Goal: Task Accomplishment & Management: Manage account settings

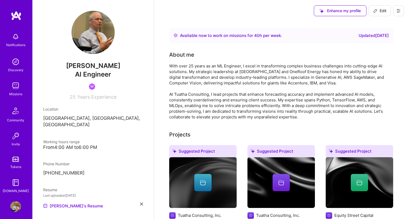
click at [15, 206] on img at bounding box center [15, 206] width 11 height 11
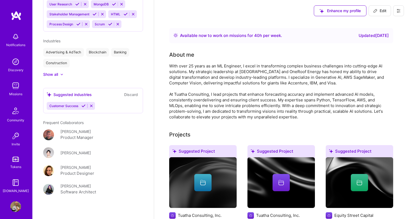
click at [19, 15] on img at bounding box center [16, 16] width 11 height 10
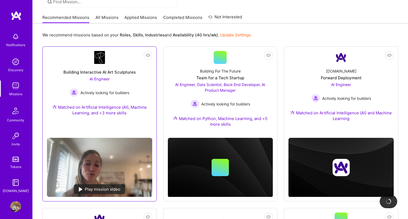
scroll to position [76, 0]
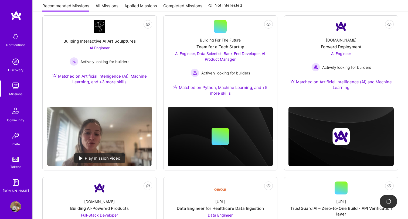
click at [16, 208] on img at bounding box center [15, 206] width 11 height 11
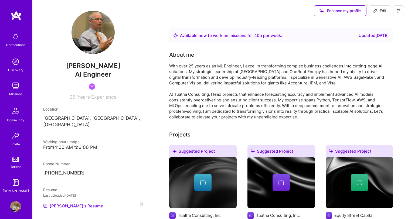
click at [401, 8] on button at bounding box center [398, 10] width 11 height 11
click at [377, 22] on button "Settings" at bounding box center [383, 23] width 40 height 14
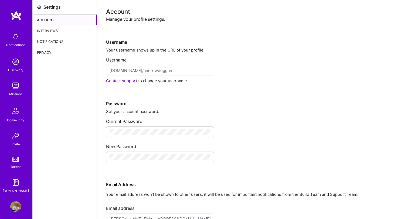
click at [54, 32] on div "Interviews" at bounding box center [65, 30] width 64 height 11
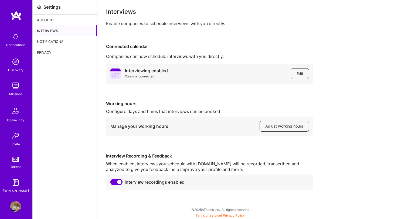
click at [54, 21] on div "Account" at bounding box center [65, 20] width 64 height 11
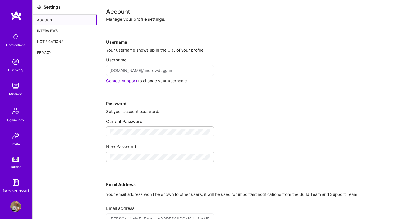
click at [16, 206] on img at bounding box center [15, 206] width 11 height 11
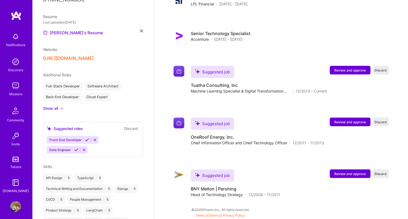
scroll to position [167, 0]
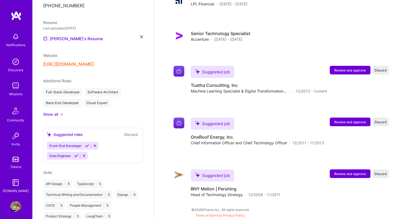
click at [17, 185] on img at bounding box center [15, 182] width 11 height 11
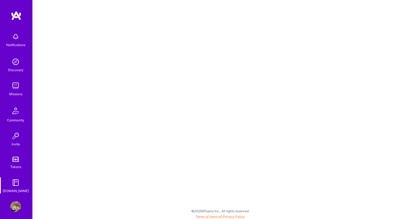
click at [17, 162] on img at bounding box center [15, 159] width 6 height 5
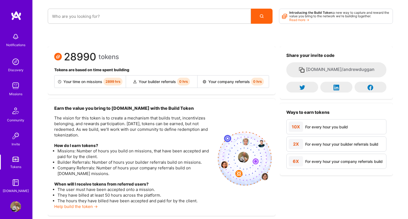
click at [15, 135] on img at bounding box center [15, 136] width 11 height 11
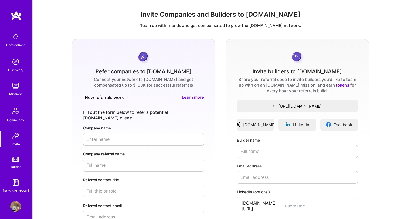
click at [14, 114] on img at bounding box center [15, 110] width 13 height 13
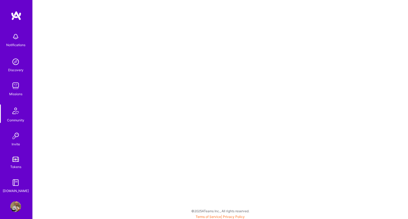
click at [17, 88] on img at bounding box center [15, 85] width 11 height 11
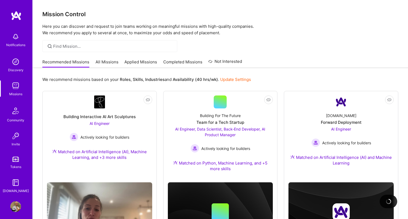
click at [109, 65] on link "All Missions" at bounding box center [106, 63] width 23 height 9
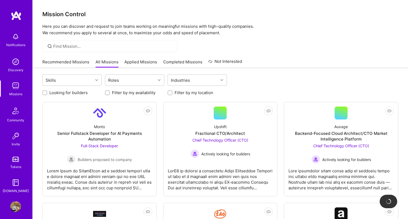
click at [175, 61] on link "Completed Missions" at bounding box center [182, 63] width 39 height 9
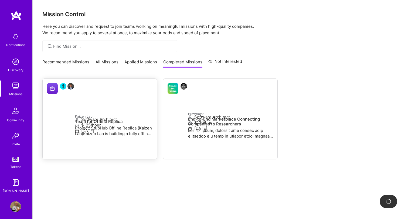
click at [86, 125] on p "Project: StubHub Offline Replica (Kaizen Lab)Kaizen Lab is building a fully off…" at bounding box center [113, 130] width 77 height 11
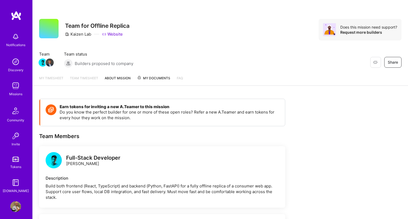
click at [154, 76] on span "My Documents" at bounding box center [153, 78] width 33 height 6
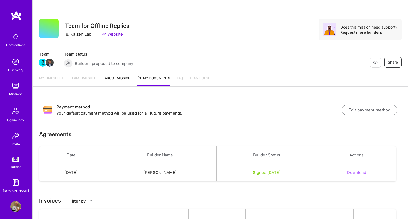
click at [16, 86] on img at bounding box center [15, 85] width 11 height 11
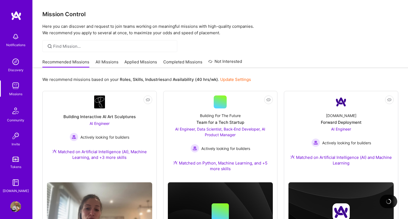
click at [180, 63] on link "Completed Missions" at bounding box center [182, 63] width 39 height 9
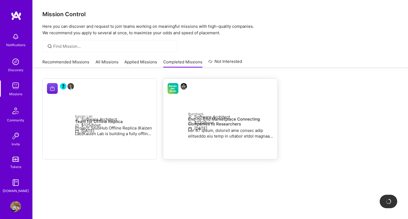
click at [202, 128] on p at bounding box center [230, 133] width 85 height 11
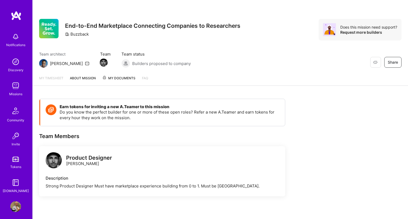
click at [124, 78] on span "My Documents" at bounding box center [118, 78] width 33 height 6
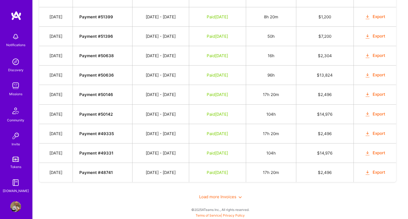
scroll to position [457, 0]
click at [214, 198] on span "Load more Invoices" at bounding box center [220, 196] width 43 height 5
click at [217, 198] on span "Load more Invoices" at bounding box center [220, 196] width 43 height 5
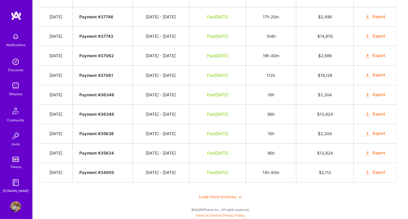
click at [219, 197] on span "Load more Invoices" at bounding box center [220, 196] width 43 height 5
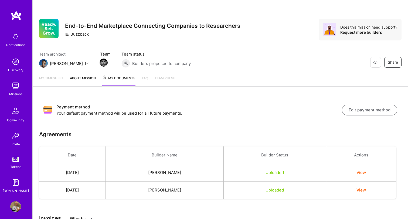
scroll to position [0, 0]
click at [17, 86] on img at bounding box center [15, 85] width 11 height 11
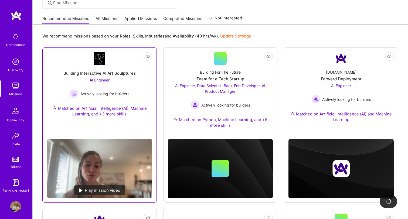
scroll to position [44, 0]
